Goal: Information Seeking & Learning: Learn about a topic

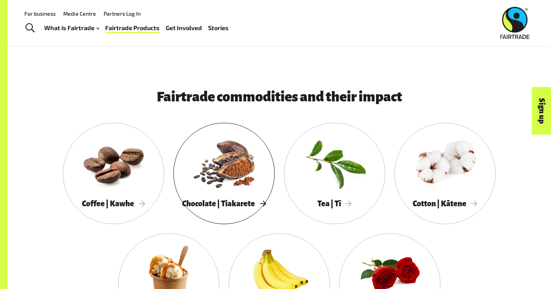
scroll to position [603, 0]
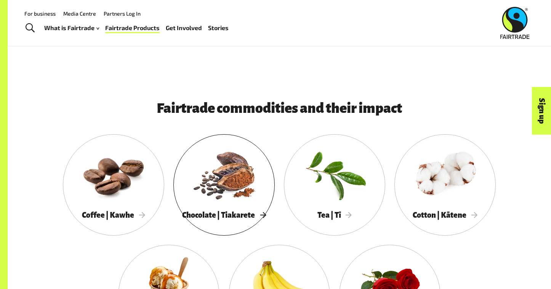
click at [231, 200] on div at bounding box center [223, 174] width 101 height 66
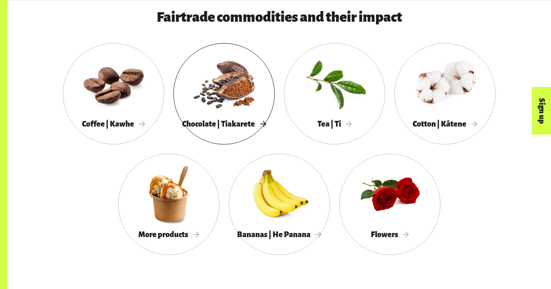
scroll to position [695, 0]
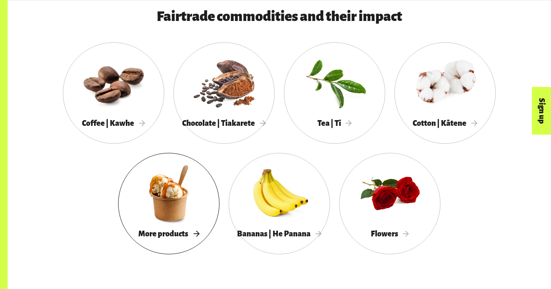
click at [192, 232] on span "More products" at bounding box center [168, 234] width 61 height 8
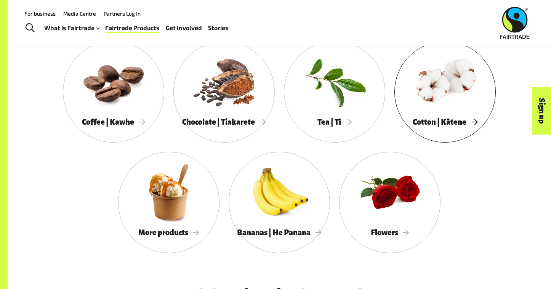
scroll to position [717, 0]
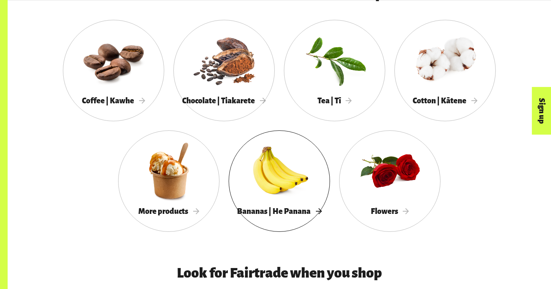
click at [275, 174] on div at bounding box center [279, 171] width 101 height 66
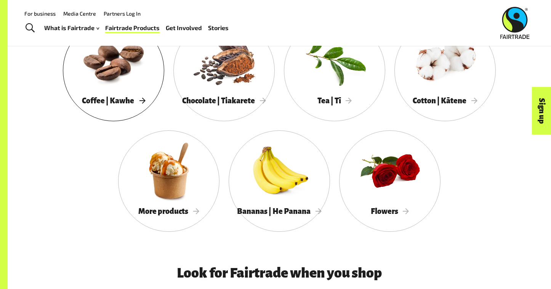
scroll to position [709, 0]
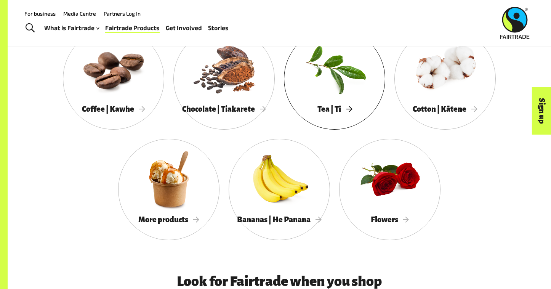
click at [342, 102] on div "Tea | Tī" at bounding box center [334, 109] width 101 height 16
click at [344, 108] on span "Tea | Tī" at bounding box center [335, 109] width 35 height 8
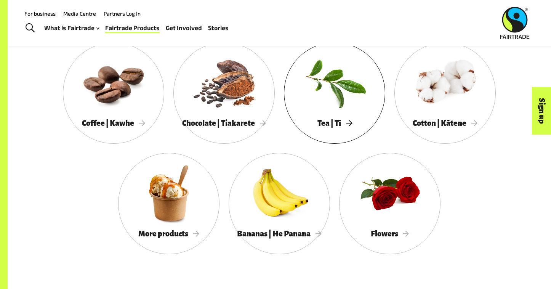
scroll to position [695, 0]
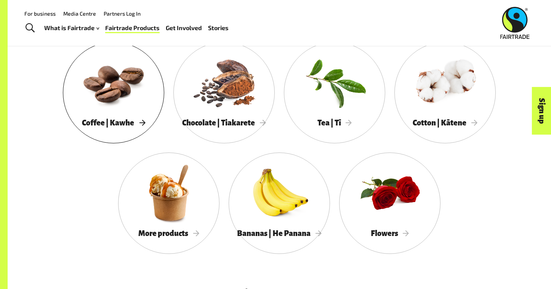
click at [138, 74] on div at bounding box center [113, 82] width 101 height 66
click at [238, 91] on div at bounding box center [223, 82] width 101 height 66
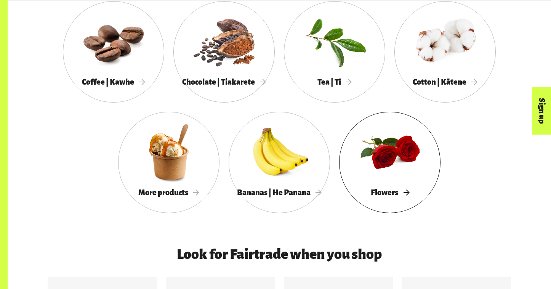
scroll to position [737, 0]
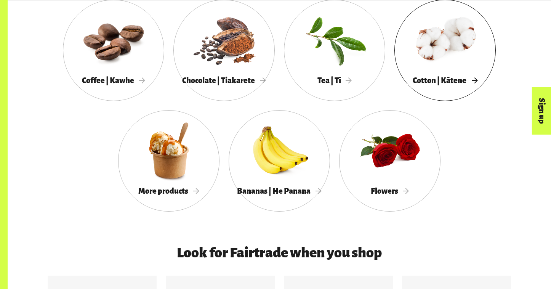
click at [464, 47] on div at bounding box center [445, 40] width 101 height 66
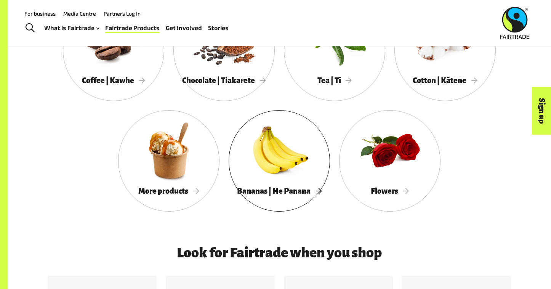
scroll to position [687, 0]
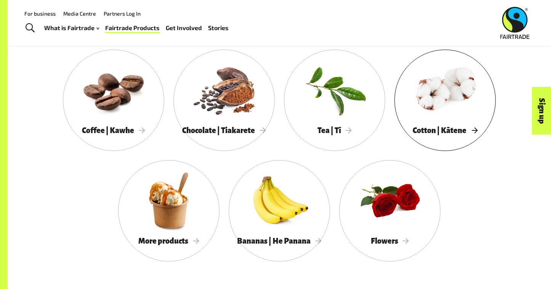
click at [443, 110] on div at bounding box center [445, 90] width 101 height 66
click at [353, 103] on div at bounding box center [334, 90] width 101 height 66
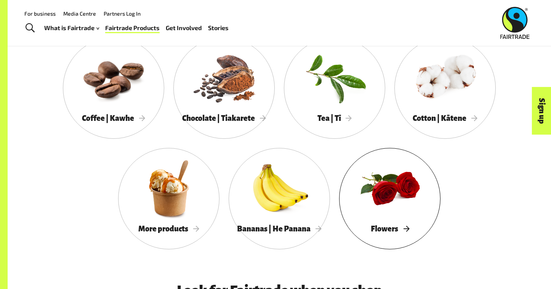
scroll to position [627, 0]
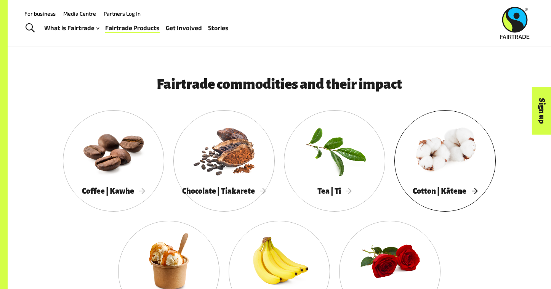
click at [448, 161] on div at bounding box center [445, 150] width 101 height 66
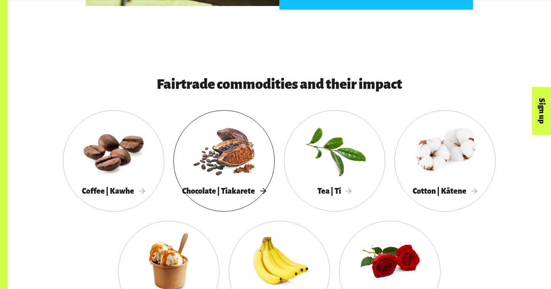
scroll to position [722, 0]
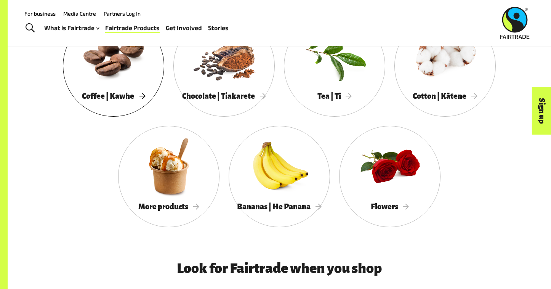
click at [128, 68] on div at bounding box center [113, 55] width 101 height 66
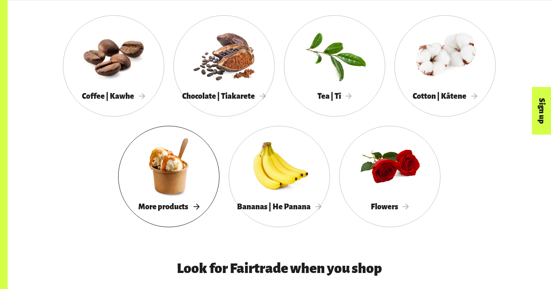
scroll to position [745, 0]
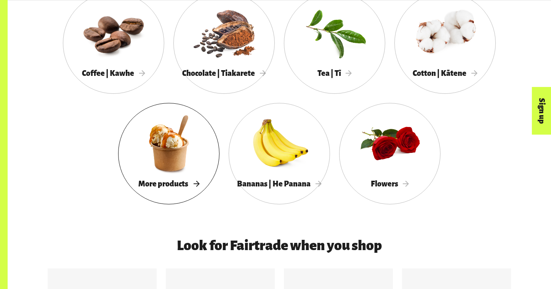
click at [206, 163] on div at bounding box center [168, 143] width 101 height 66
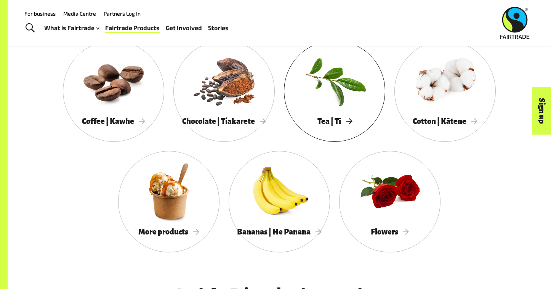
scroll to position [681, 0]
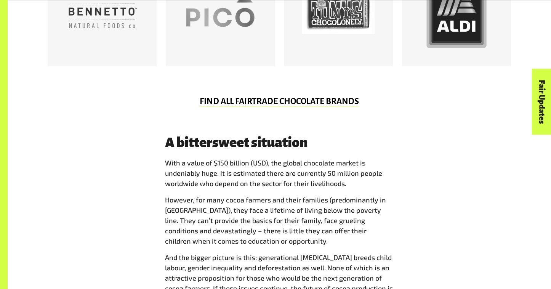
scroll to position [388, 0]
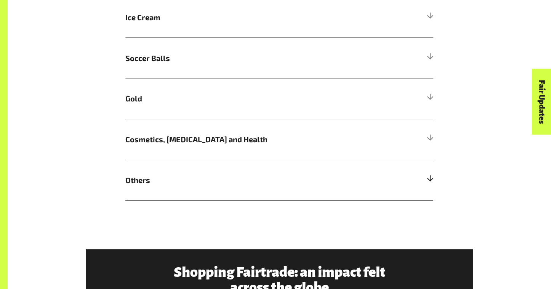
scroll to position [551, 0]
click at [265, 144] on span "Cosmetics, Skin Care and Health" at bounding box center [240, 139] width 231 height 11
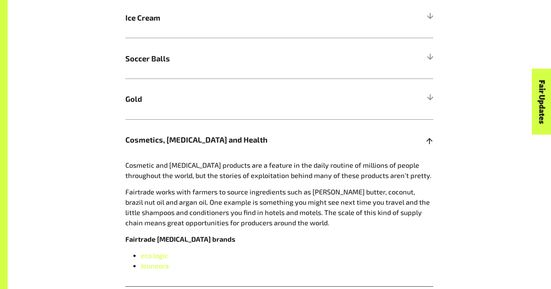
click at [297, 141] on span "Cosmetics, Skin Care and Health" at bounding box center [240, 139] width 231 height 11
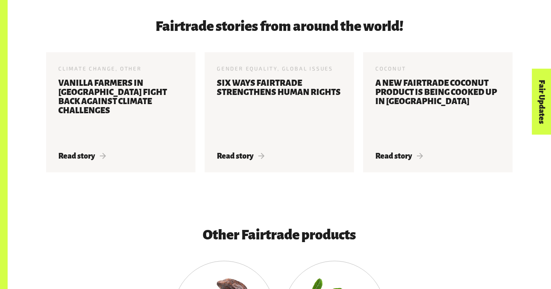
scroll to position [1036, 0]
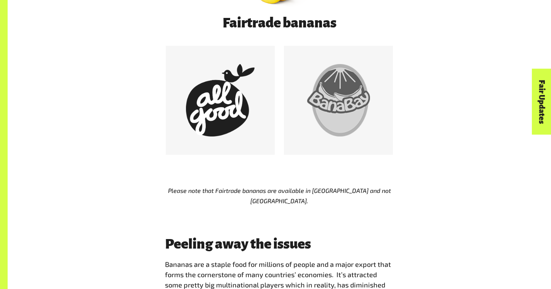
scroll to position [457, 0]
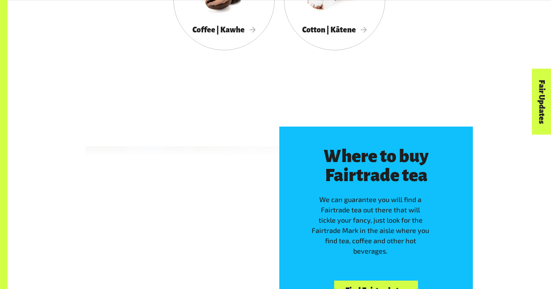
scroll to position [1536, 0]
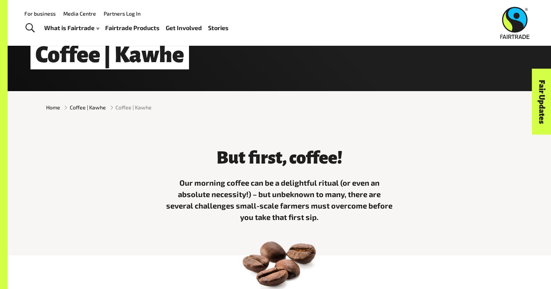
scroll to position [41, 0]
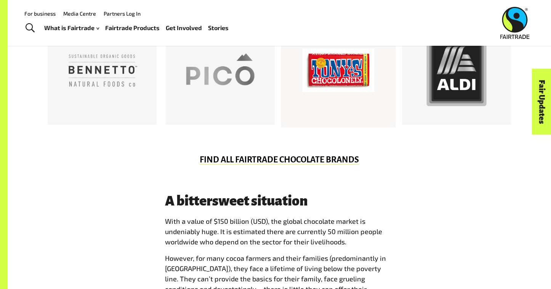
scroll to position [462, 0]
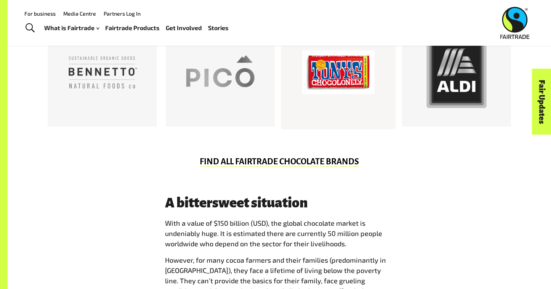
click at [355, 77] on div at bounding box center [338, 72] width 72 height 72
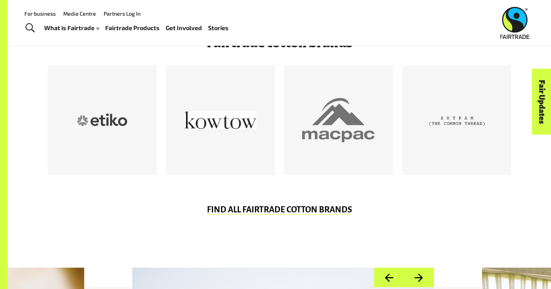
scroll to position [408, 0]
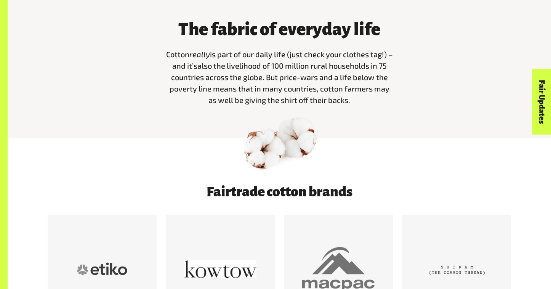
scroll to position [380, 0]
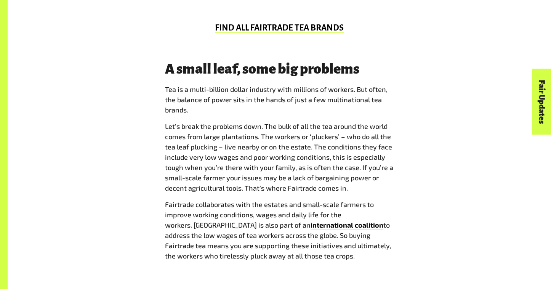
scroll to position [681, 0]
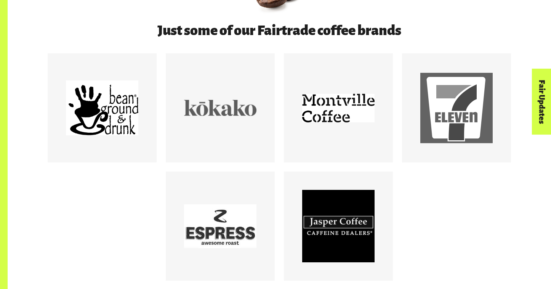
scroll to position [435, 0]
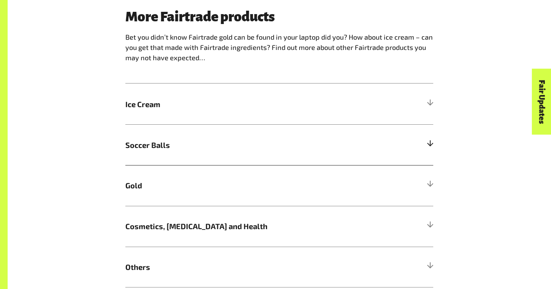
scroll to position [466, 0]
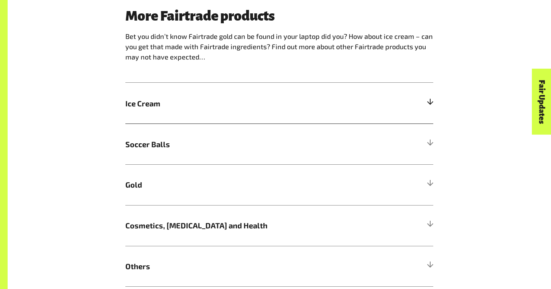
click at [164, 112] on h5 "Ice Cream" at bounding box center [279, 103] width 308 height 41
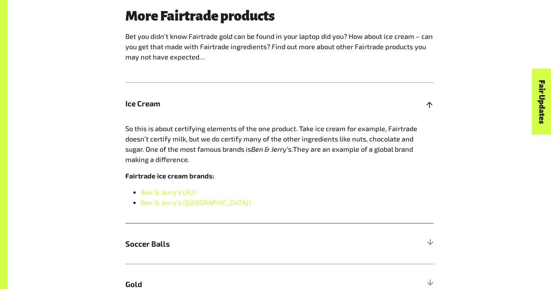
scroll to position [559, 0]
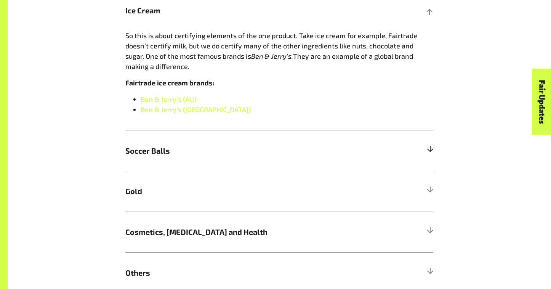
click at [169, 154] on span "Soccer Balls" at bounding box center [240, 150] width 231 height 11
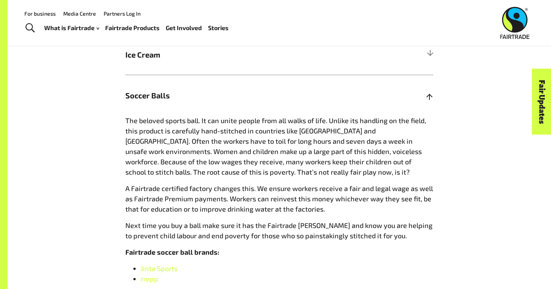
scroll to position [468, 0]
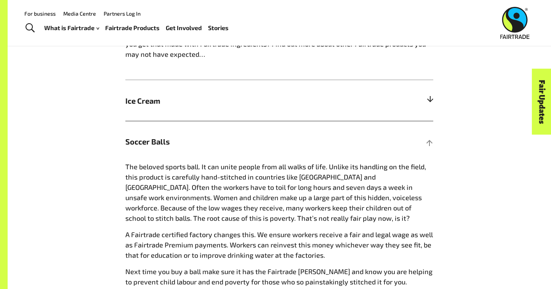
click at [166, 101] on span "Ice Cream" at bounding box center [240, 100] width 231 height 11
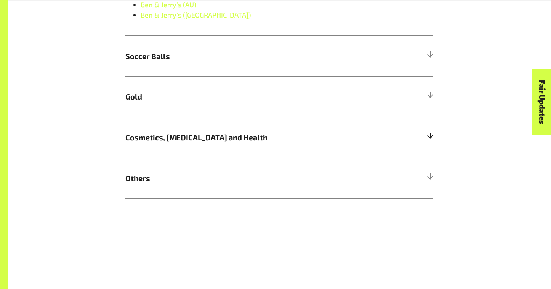
scroll to position [654, 0]
click at [174, 131] on span "Cosmetics, Skin Care and Health" at bounding box center [240, 135] width 231 height 11
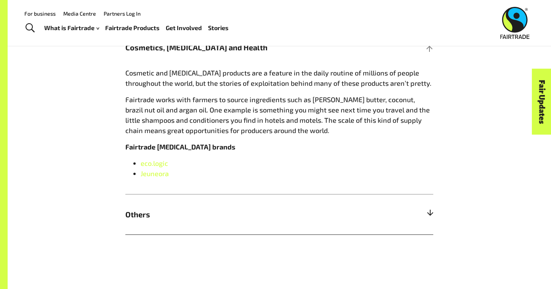
click at [153, 210] on span "Others" at bounding box center [240, 214] width 231 height 11
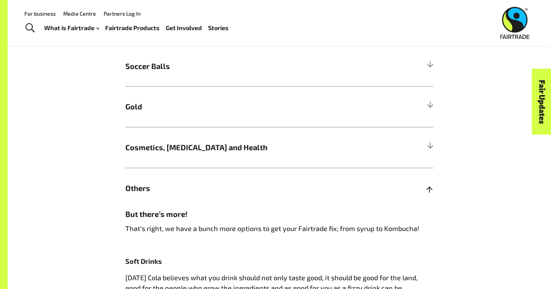
scroll to position [503, 0]
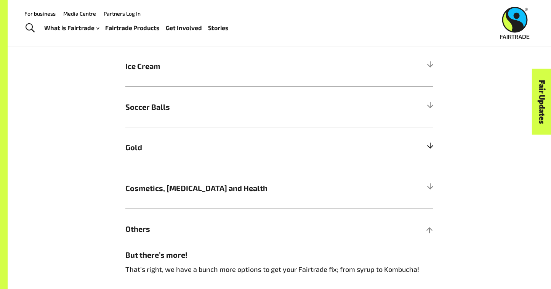
click at [174, 147] on span "Gold" at bounding box center [240, 146] width 231 height 11
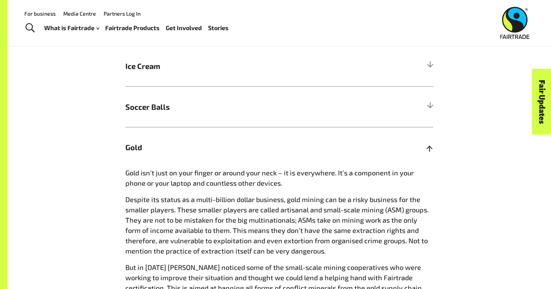
click at [174, 147] on span "Gold" at bounding box center [240, 146] width 231 height 11
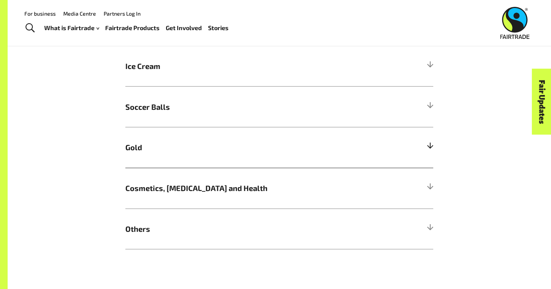
click at [174, 147] on span "Gold" at bounding box center [240, 146] width 231 height 11
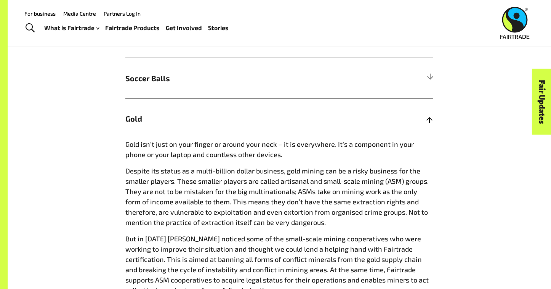
scroll to position [514, 0]
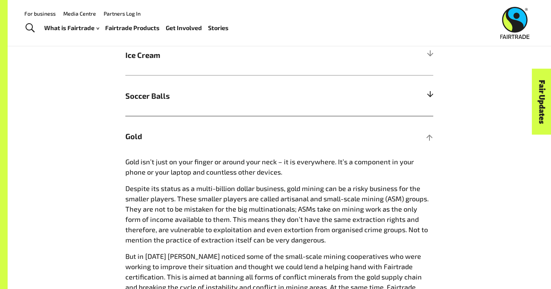
click at [158, 103] on h5 "Soccer Balls" at bounding box center [279, 95] width 308 height 41
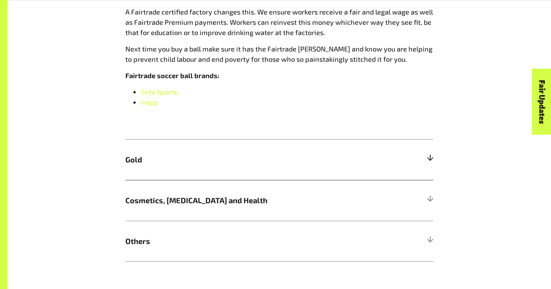
scroll to position [683, 0]
